Goal: Task Accomplishment & Management: Manage account settings

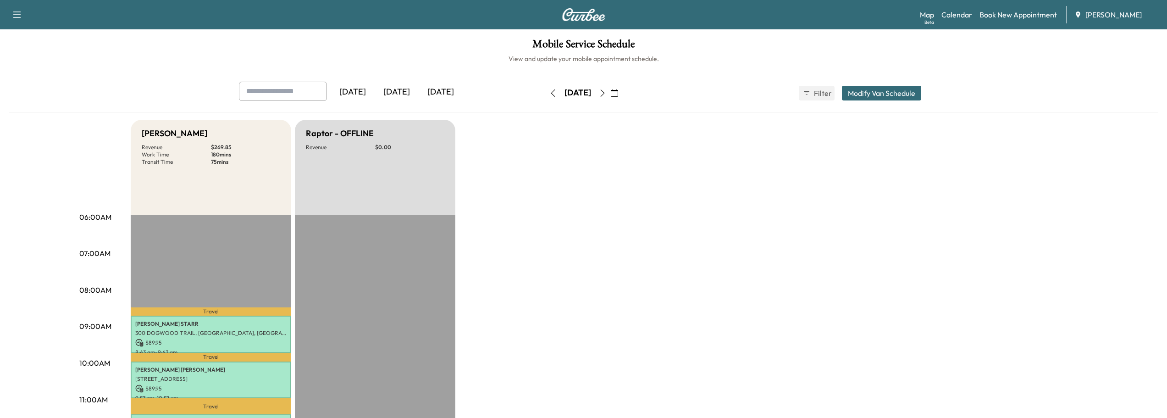
scroll to position [92, 0]
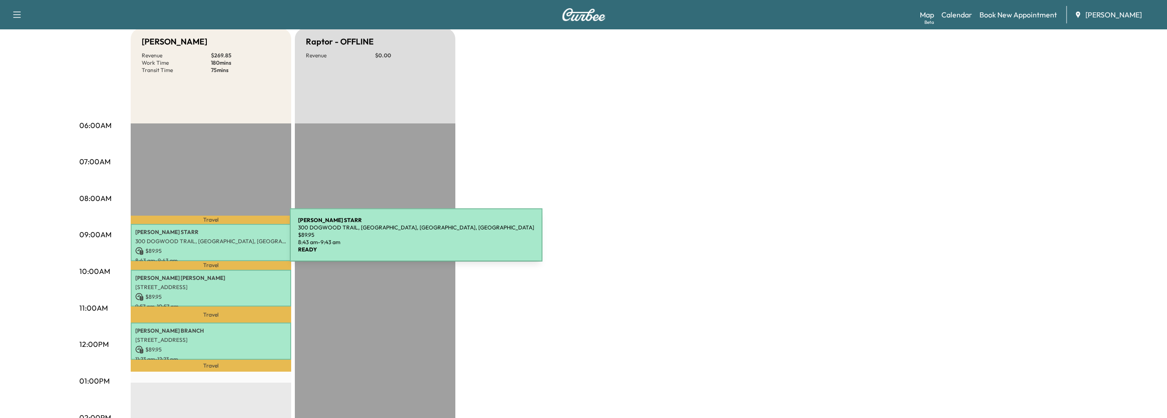
click at [221, 240] on p "300 DOGWOOD TRAIL, [GEOGRAPHIC_DATA], [GEOGRAPHIC_DATA], [GEOGRAPHIC_DATA]" at bounding box center [210, 241] width 151 height 7
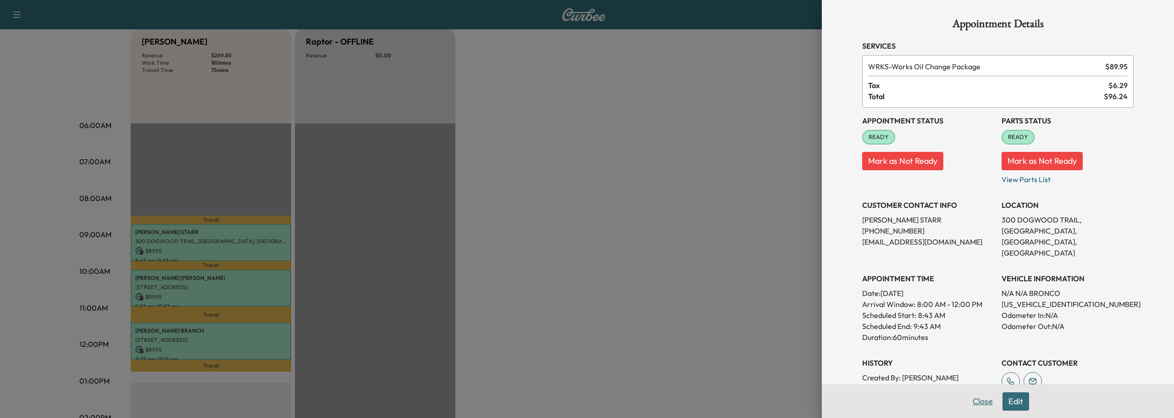
click at [975, 400] on button "Close" at bounding box center [983, 401] width 32 height 18
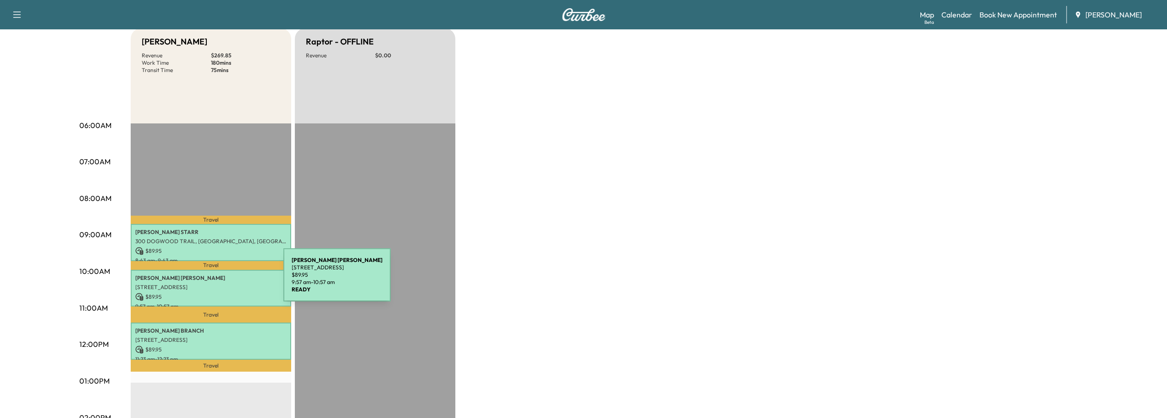
click at [215, 280] on div "MARTIN DECKER 3820 E Carlyle Ct, Marietta, GA 30062, USA $ 89.95 9:57 am - 10:5…" at bounding box center [211, 288] width 161 height 37
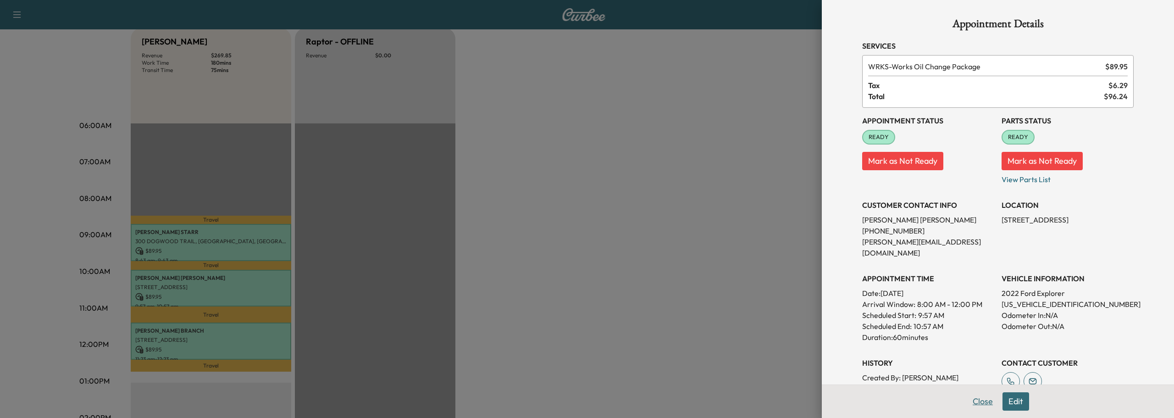
click at [968, 400] on button "Close" at bounding box center [983, 401] width 32 height 18
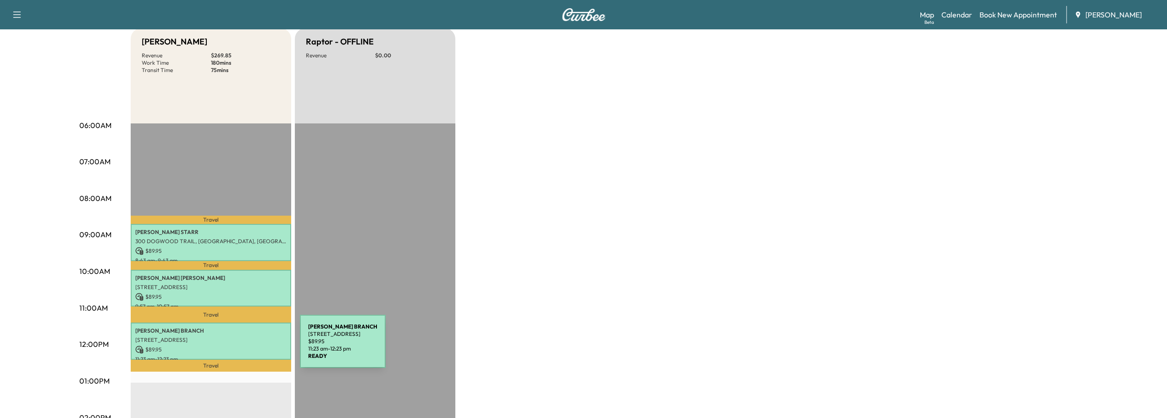
click at [231, 347] on p "$ 89.95" at bounding box center [210, 349] width 151 height 8
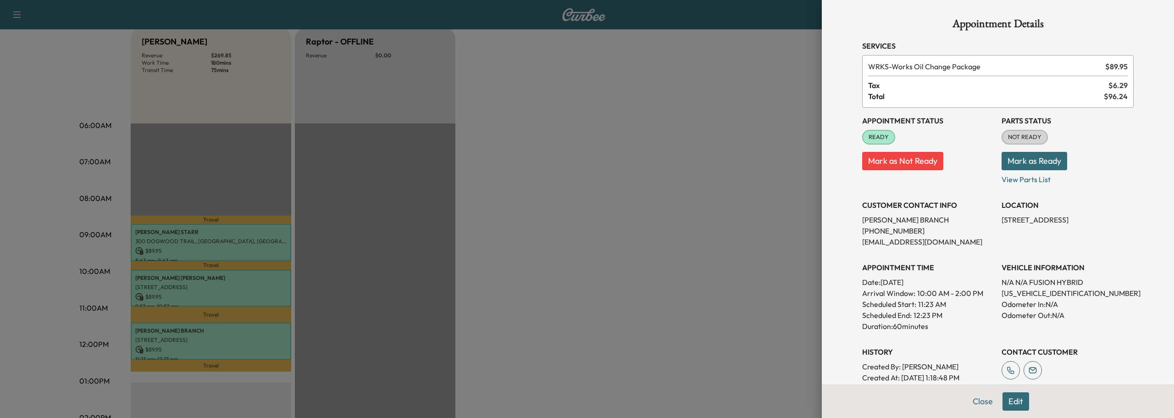
click at [1037, 158] on button "Mark as Ready" at bounding box center [1035, 161] width 66 height 18
click at [975, 403] on button "Close" at bounding box center [983, 401] width 32 height 18
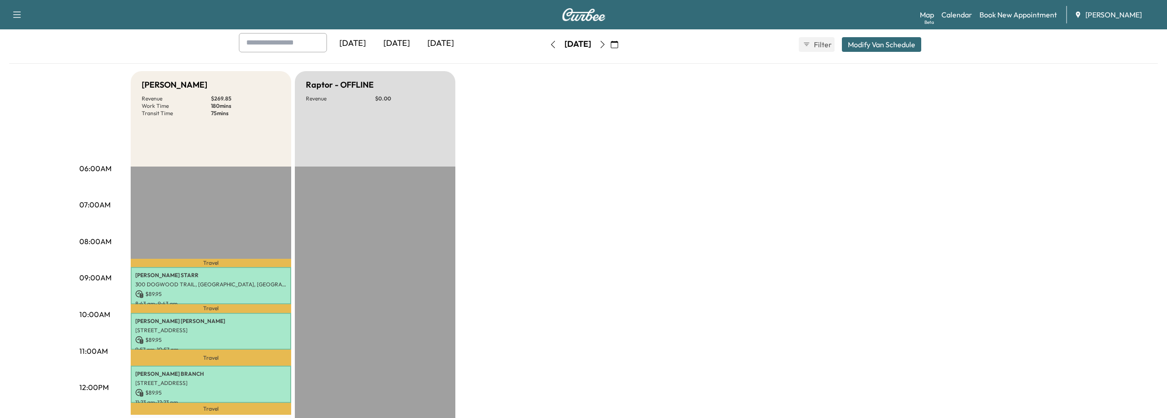
scroll to position [183, 0]
